Goal: Information Seeking & Learning: Learn about a topic

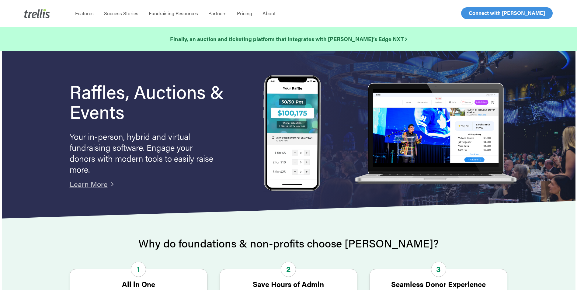
click at [480, 13] on span "Log In" at bounding box center [476, 12] width 15 height 7
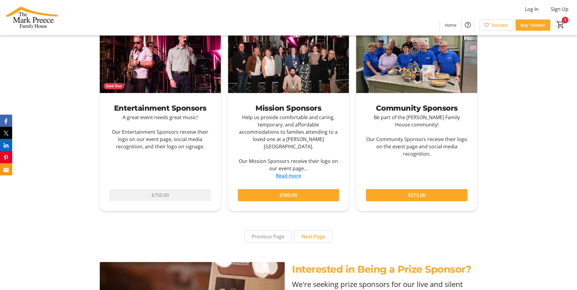
scroll to position [517, 0]
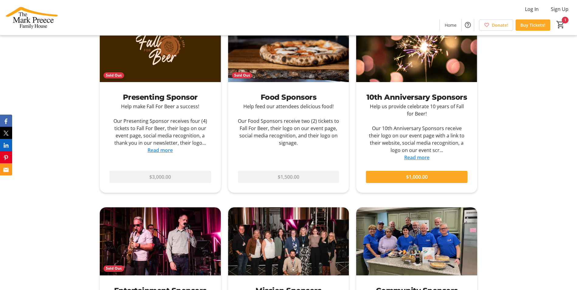
click at [406, 157] on link "Read more" at bounding box center [416, 157] width 25 height 7
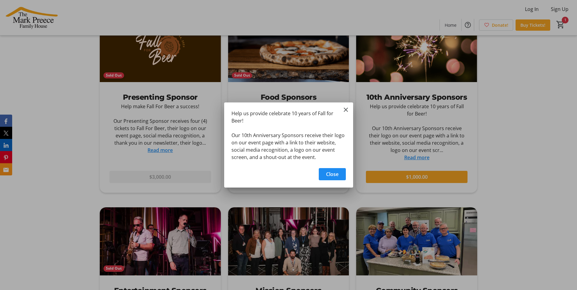
scroll to position [0, 0]
click at [349, 109] on div "Help us provide celebrate 10 years of Fall for Beer! Our 10th Anniversary Spons…" at bounding box center [288, 134] width 129 height 62
click at [348, 111] on mat-icon "Close" at bounding box center [345, 109] width 7 height 7
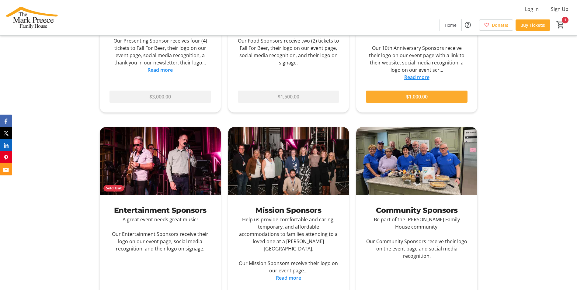
scroll to position [609, 0]
